Goal: Task Accomplishment & Management: Manage account settings

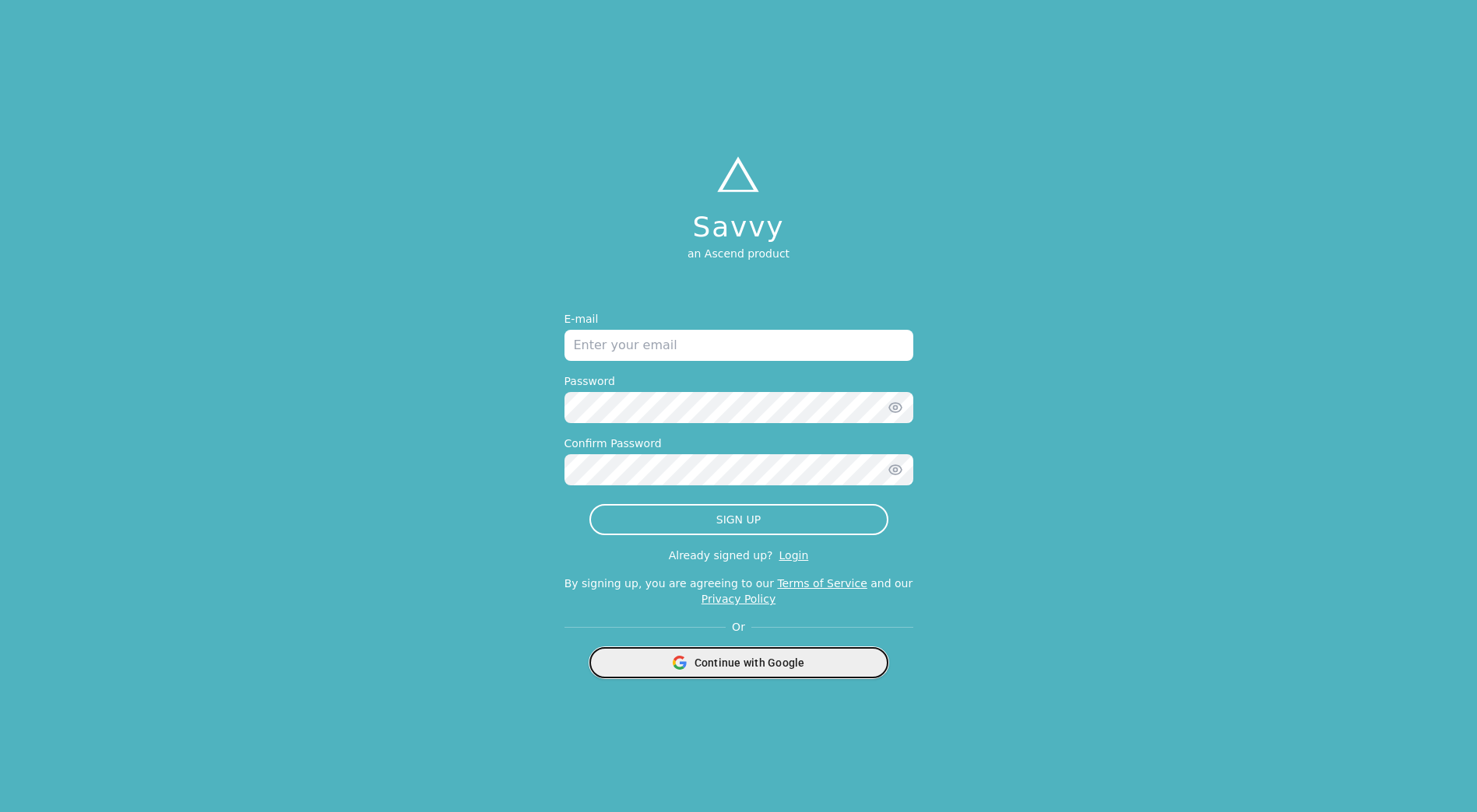
click at [787, 652] on div "Continue with Google" at bounding box center [739, 662] width 279 height 29
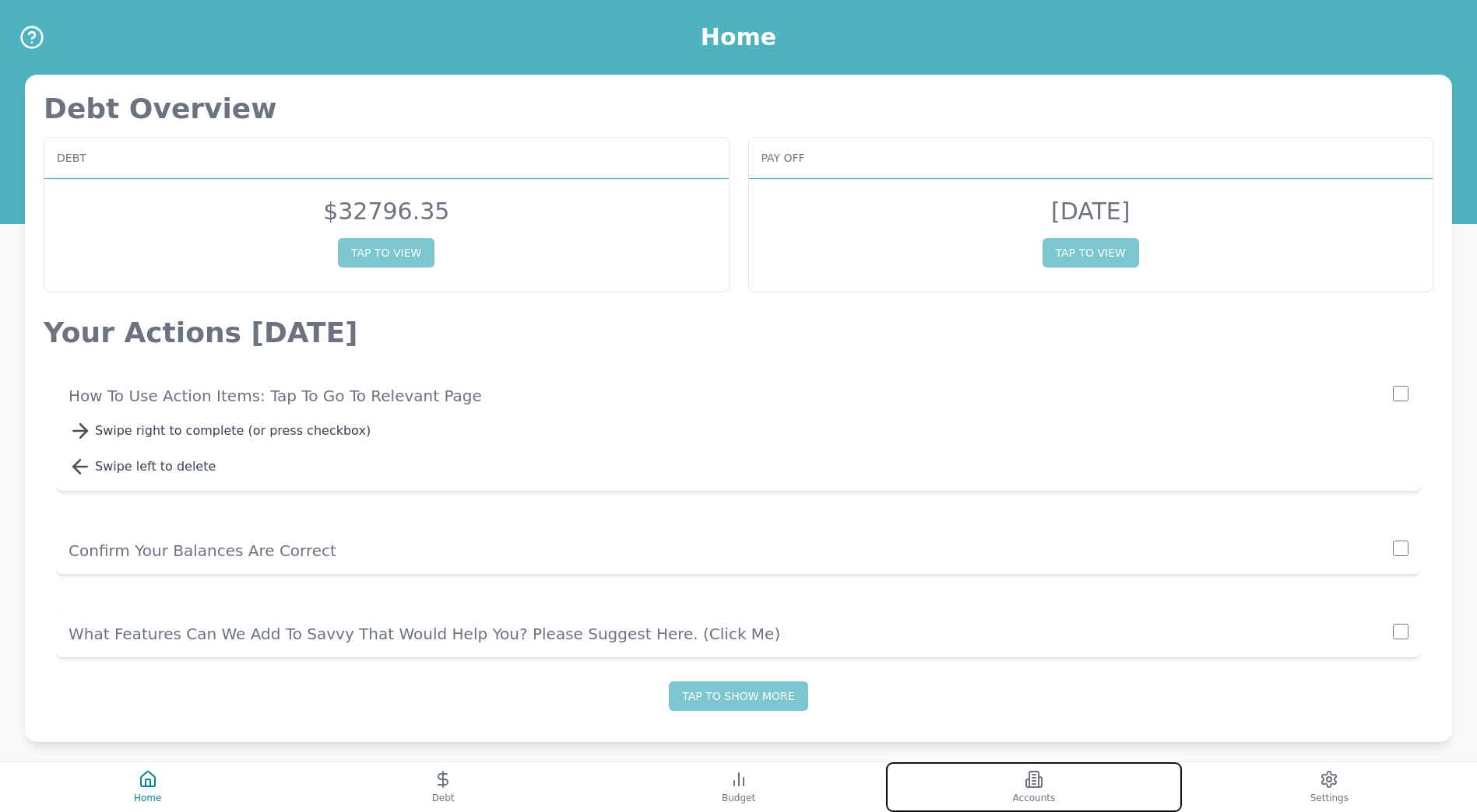
click at [1039, 806] on button "Accounts" at bounding box center [1033, 787] width 295 height 50
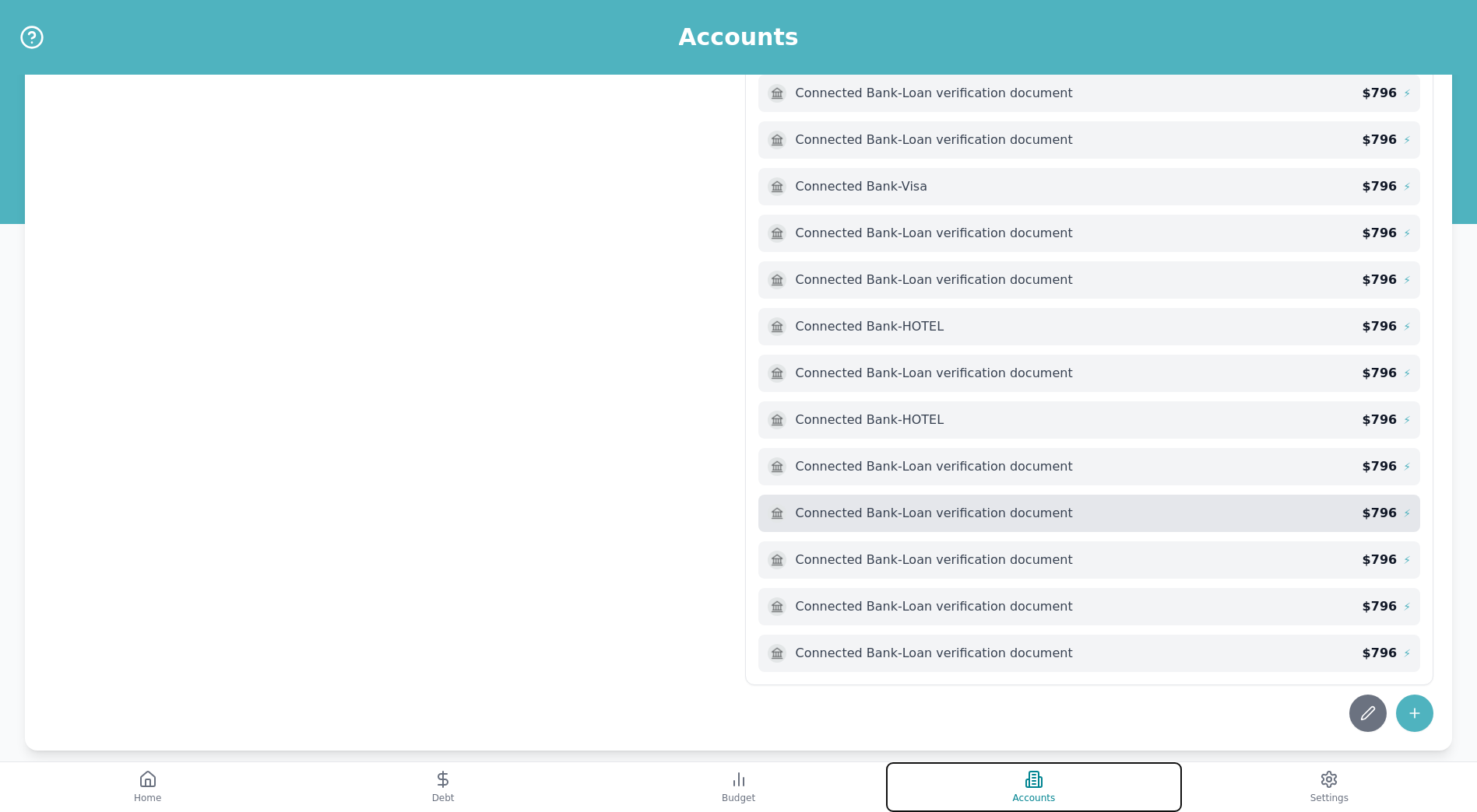
scroll to position [829, 0]
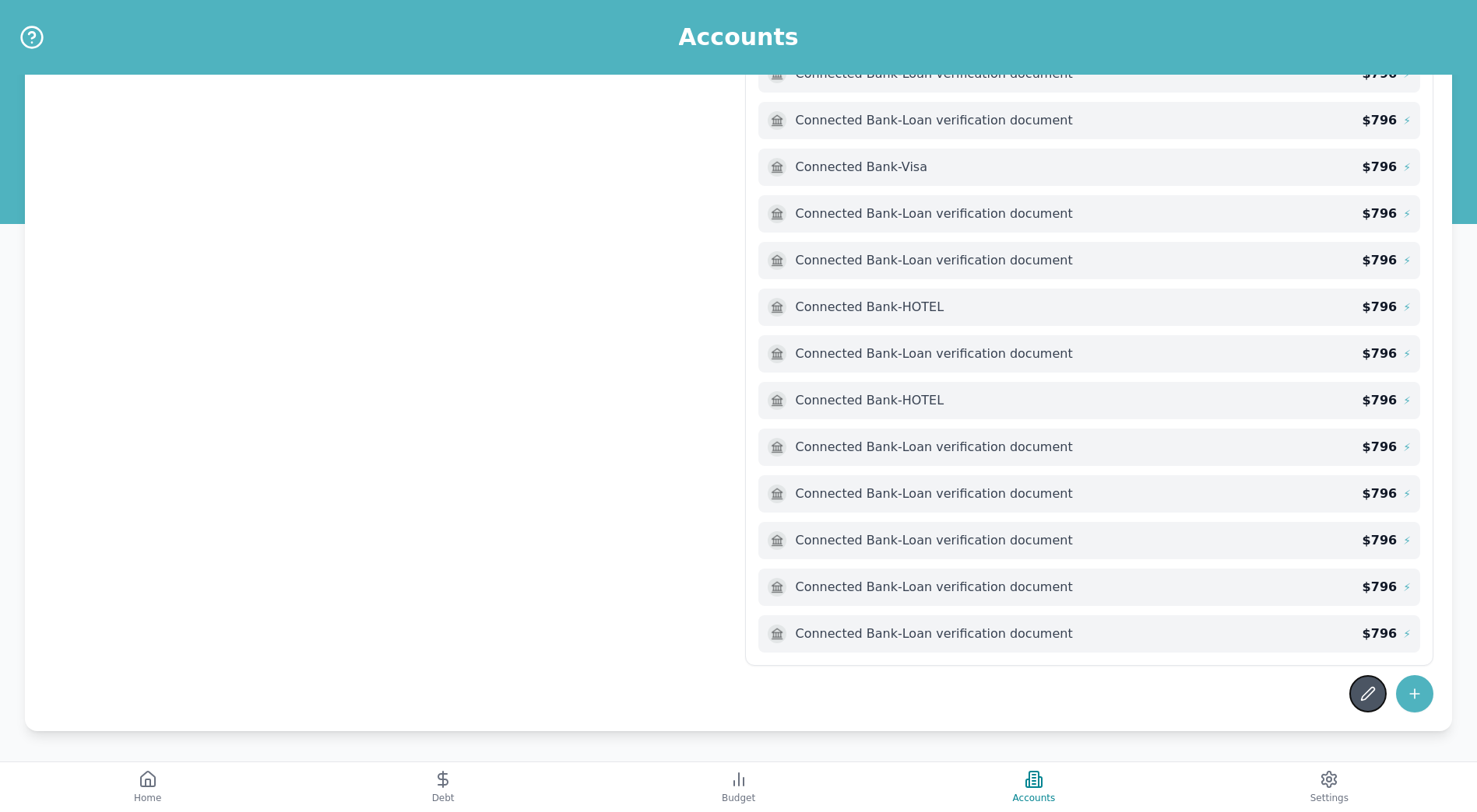
click at [1370, 693] on icon at bounding box center [1368, 693] width 16 height 16
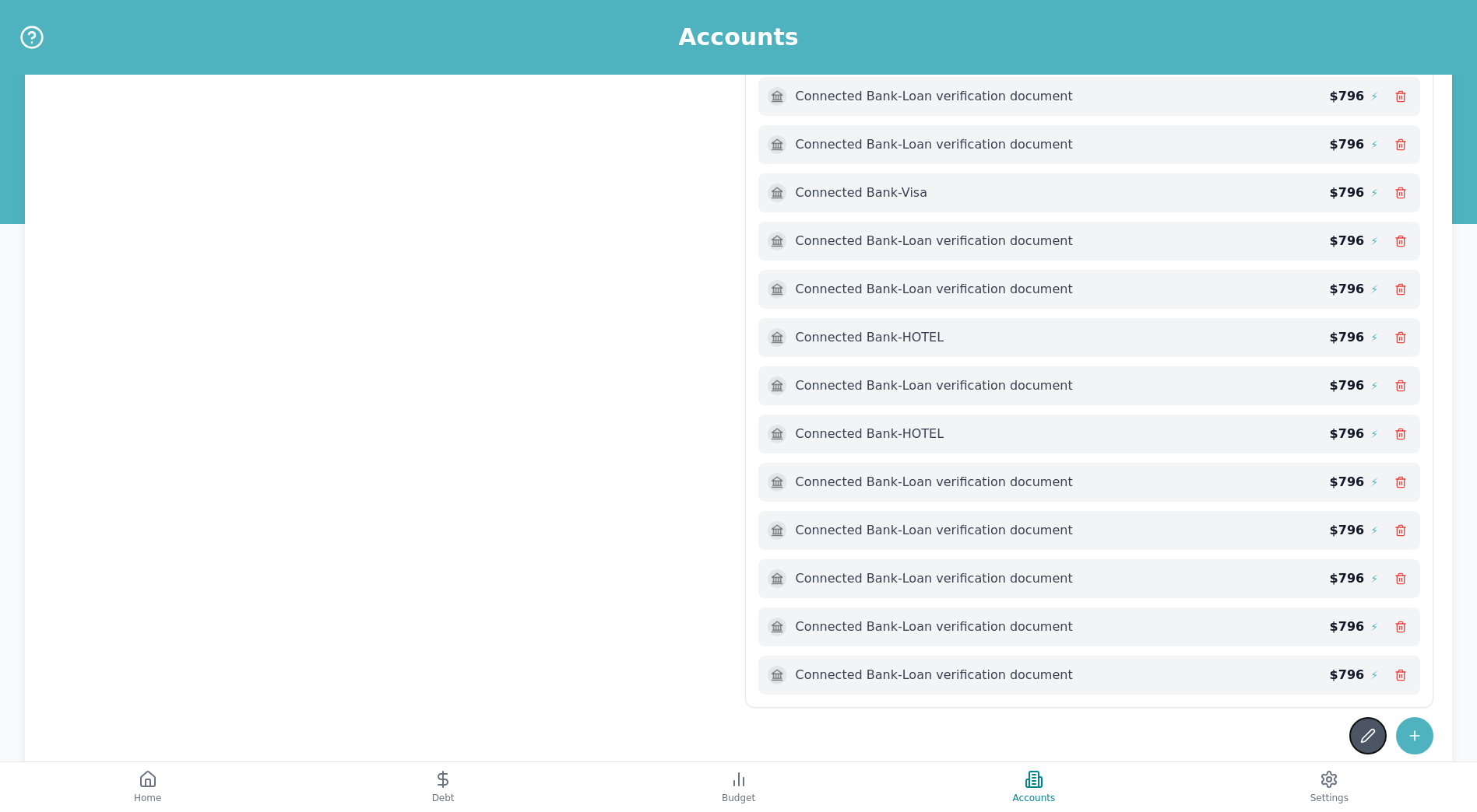
scroll to position [850, 0]
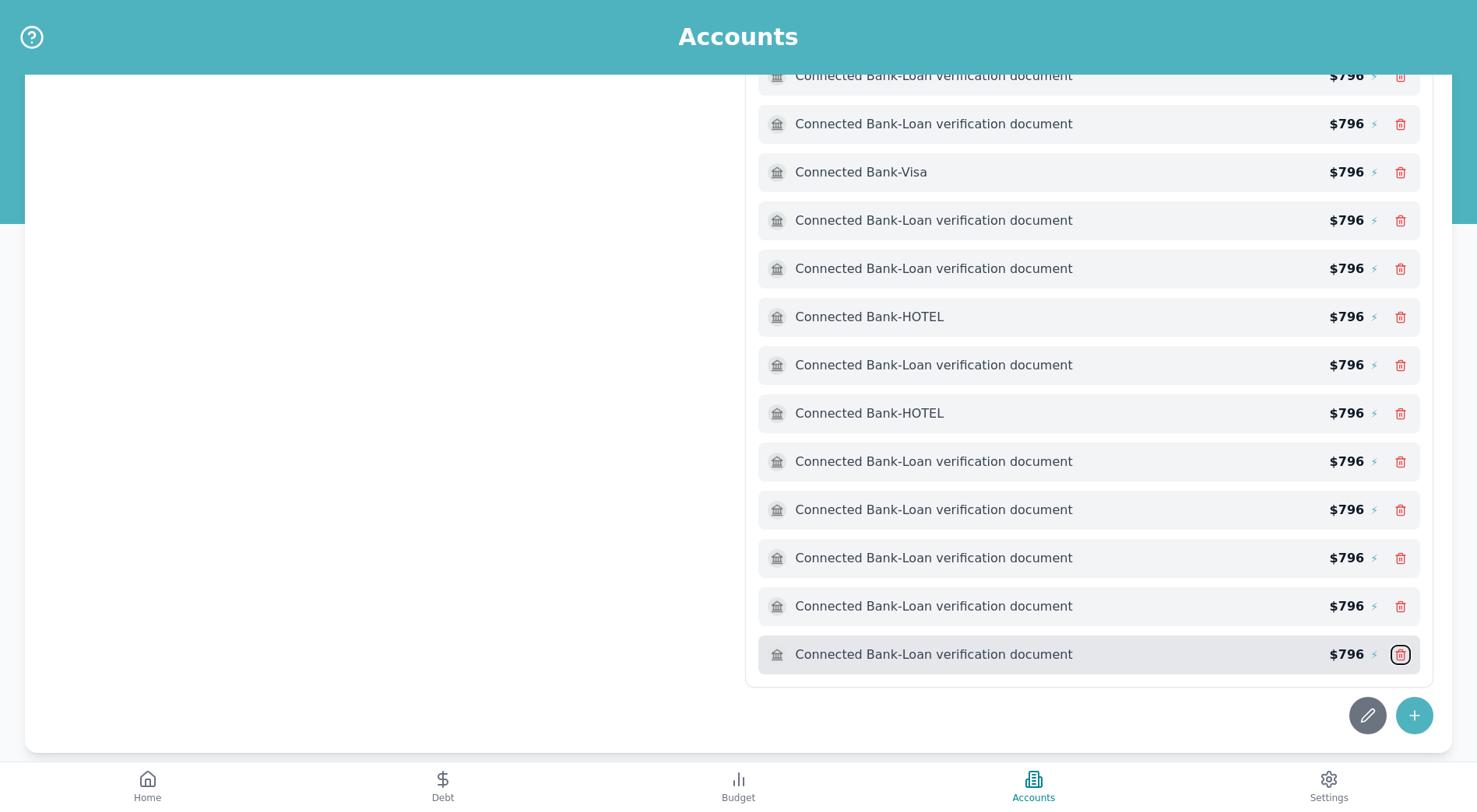
click at [1405, 655] on icon at bounding box center [1400, 655] width 12 height 12
